Goal: Task Accomplishment & Management: Manage account settings

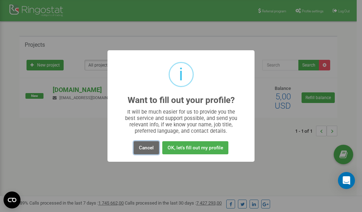
click at [145, 149] on button "Cancel" at bounding box center [146, 147] width 25 height 13
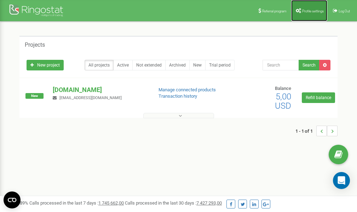
click at [304, 11] on span "Profile settings" at bounding box center [313, 11] width 22 height 4
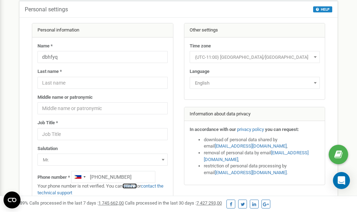
click at [133, 186] on link "verify it" at bounding box center [129, 185] width 14 height 5
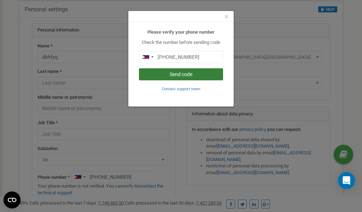
click at [171, 76] on button "Send code" at bounding box center [181, 74] width 84 height 12
